Goal: Task Accomplishment & Management: Complete application form

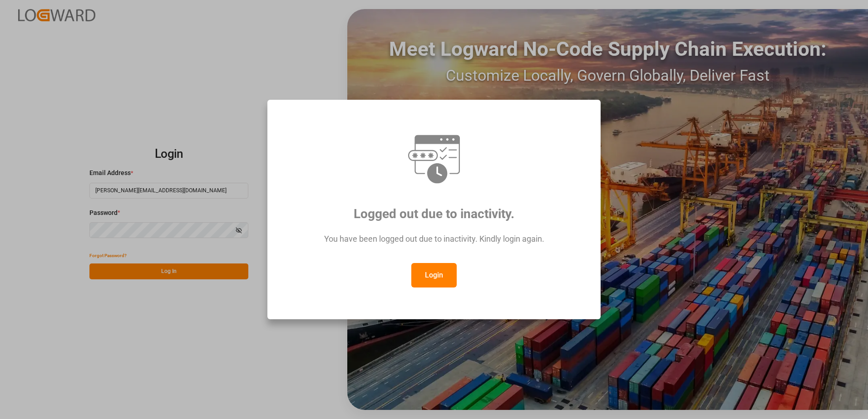
click at [429, 272] on button "Login" at bounding box center [433, 275] width 45 height 25
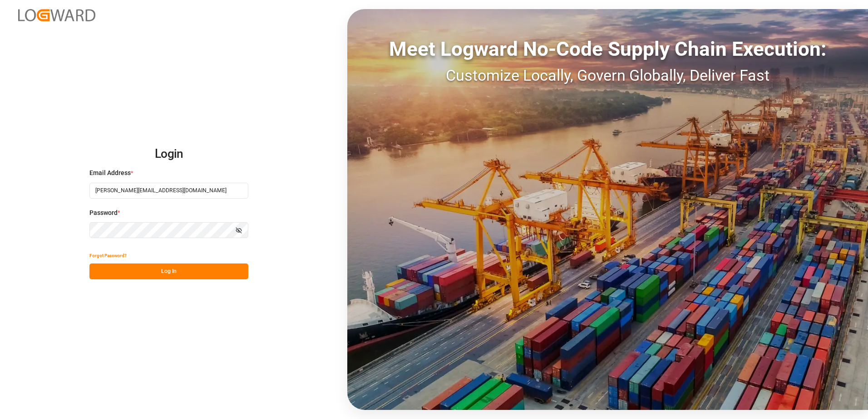
click at [189, 270] on button "Log In" at bounding box center [168, 272] width 159 height 16
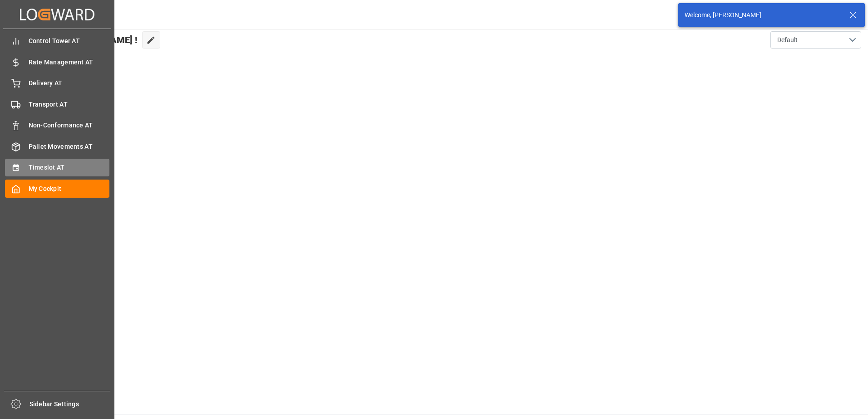
click at [25, 166] on div "Timeslot AT Timeslot AT" at bounding box center [57, 168] width 104 height 18
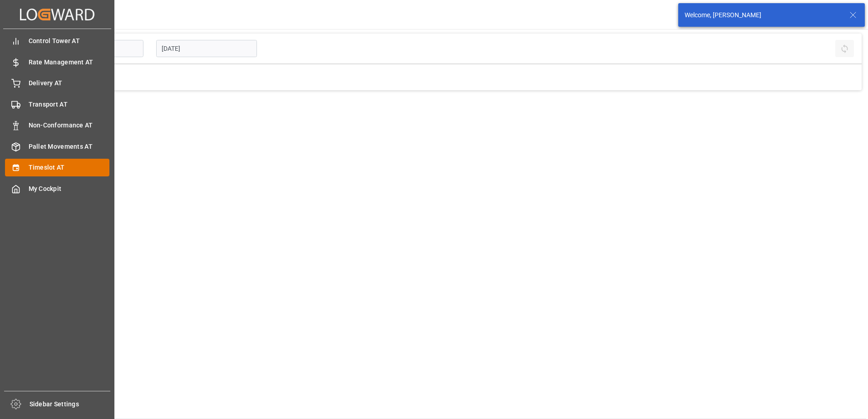
type input "Inbound AT"
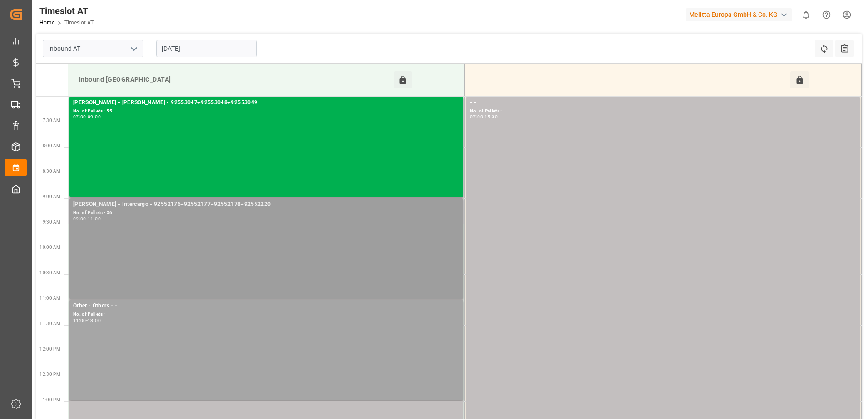
click at [170, 217] on div "09:00 - 11:00" at bounding box center [266, 219] width 386 height 5
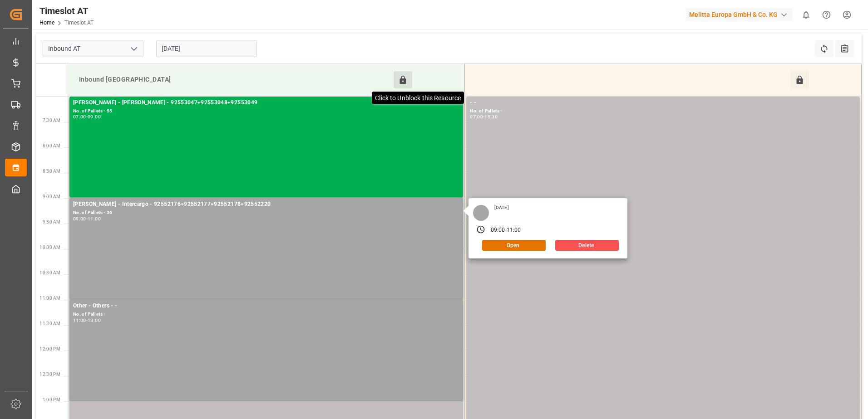
click at [404, 81] on icon at bounding box center [403, 80] width 6 height 8
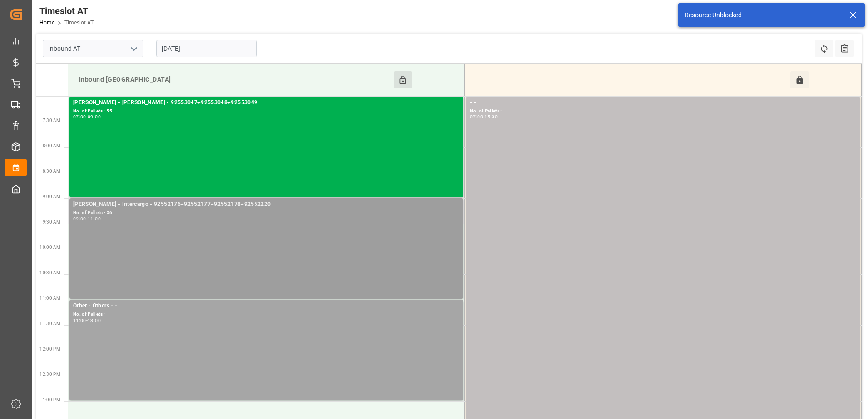
click at [223, 228] on div "[PERSON_NAME] - Intercargo - 92552176+92552177+92552178+92552220 No. of Pallets…" at bounding box center [266, 248] width 386 height 97
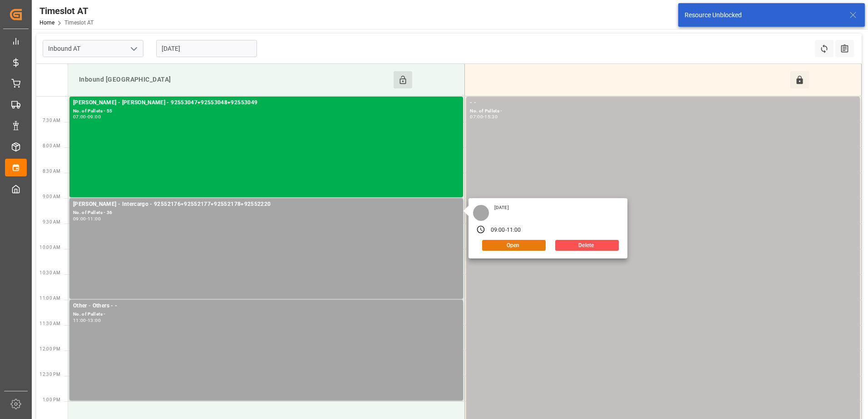
click at [523, 246] on button "Open" at bounding box center [514, 245] width 64 height 11
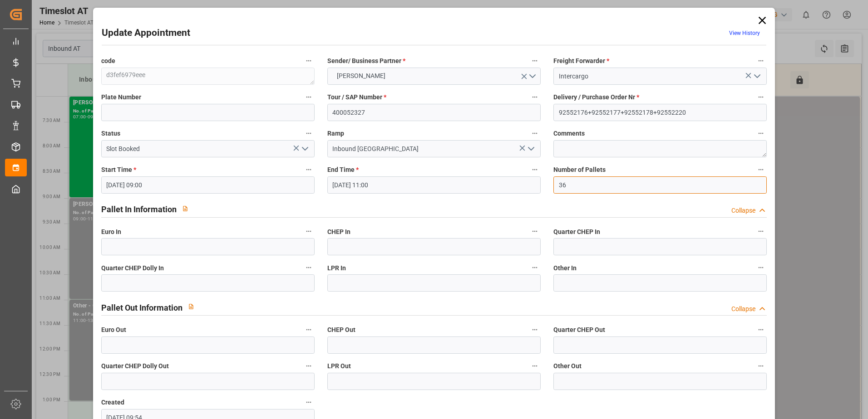
click at [582, 183] on input "36" at bounding box center [659, 185] width 213 height 17
type input "3"
type input "38"
click at [124, 245] on input "text" at bounding box center [207, 246] width 213 height 17
type input "38"
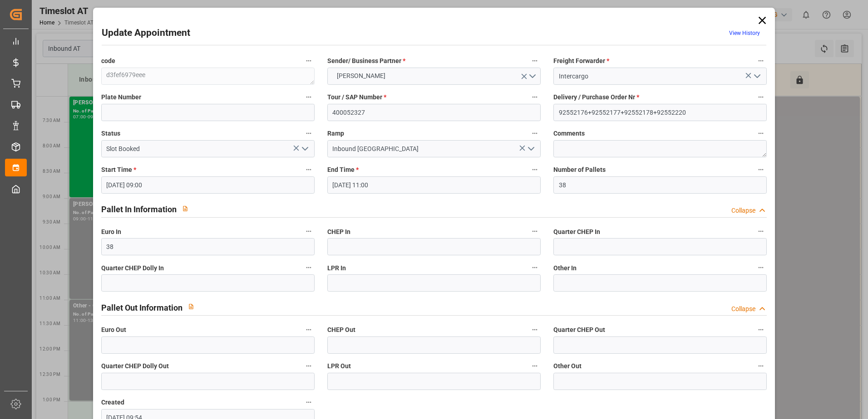
click at [305, 150] on polyline "open menu" at bounding box center [304, 149] width 5 height 3
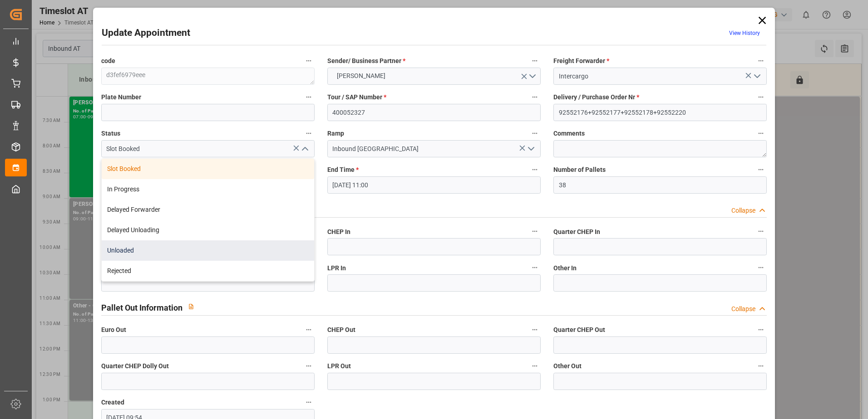
click at [168, 252] on div "Unloaded" at bounding box center [208, 251] width 212 height 20
type input "Unloaded"
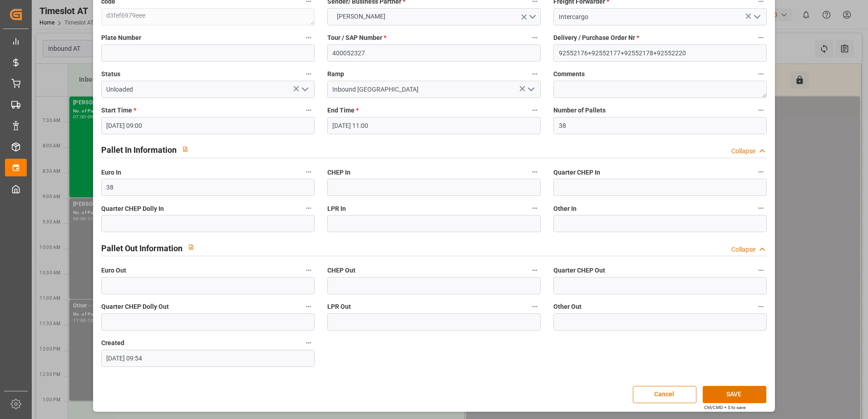
scroll to position [60, 0]
click at [745, 391] on button "SAVE" at bounding box center [735, 394] width 64 height 17
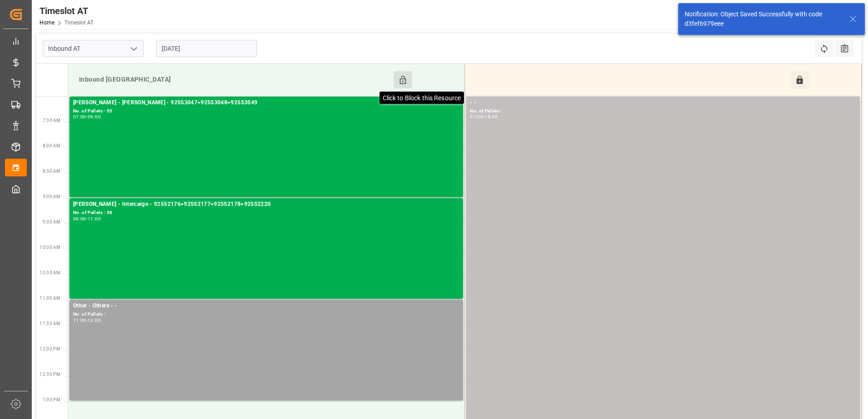
click at [400, 78] on icon at bounding box center [403, 80] width 10 height 10
